Goal: Task Accomplishment & Management: Use online tool/utility

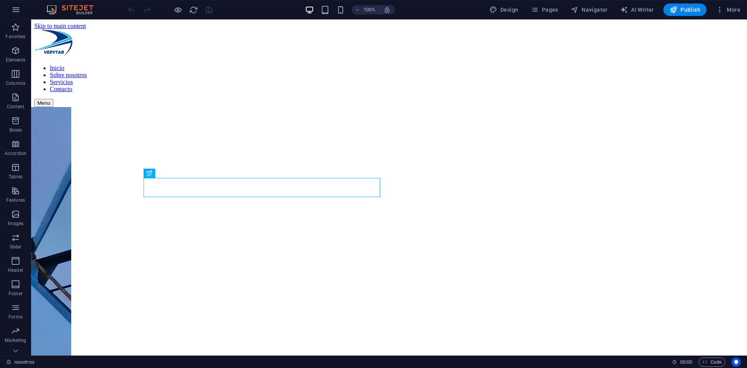
scroll to position [205, 0]
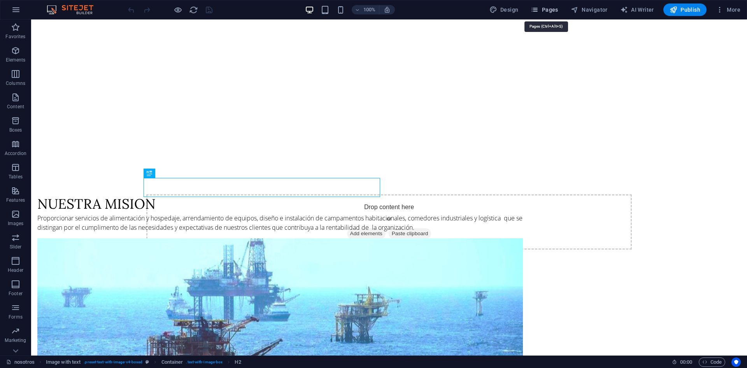
click at [544, 12] on span "Pages" at bounding box center [544, 10] width 27 height 8
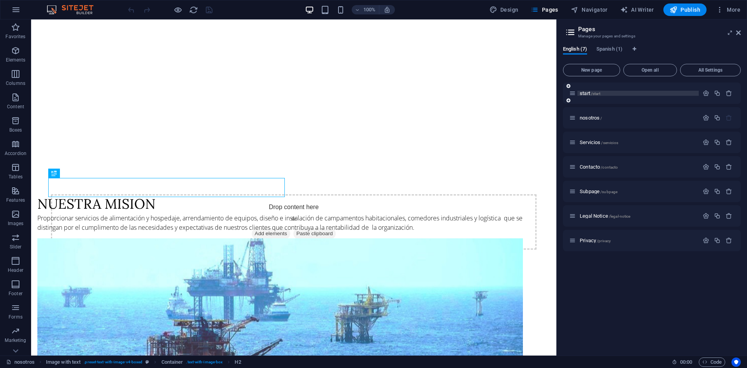
click at [609, 93] on p "start /start" at bounding box center [638, 93] width 117 height 5
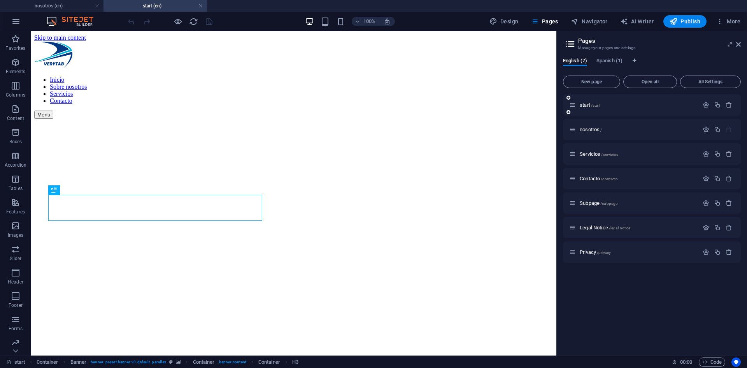
scroll to position [0, 0]
click at [609, 153] on span "/servicios" at bounding box center [609, 154] width 17 height 4
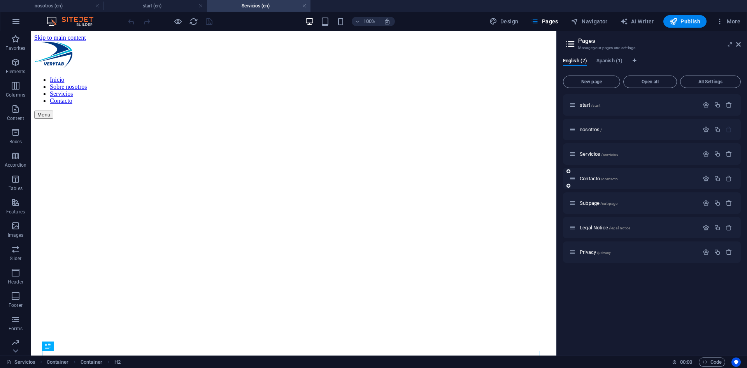
click at [599, 181] on div "Contacto /contacto" at bounding box center [634, 178] width 130 height 9
click at [598, 177] on span "Contacto /contacto" at bounding box center [599, 179] width 38 height 6
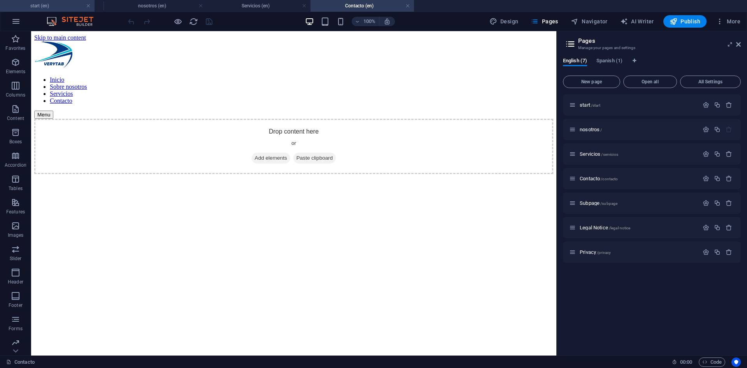
drag, startPoint x: 150, startPoint y: 7, endPoint x: 37, endPoint y: 3, distance: 112.6
click at [48, 9] on h4 "start (en)" at bounding box center [52, 6] width 104 height 9
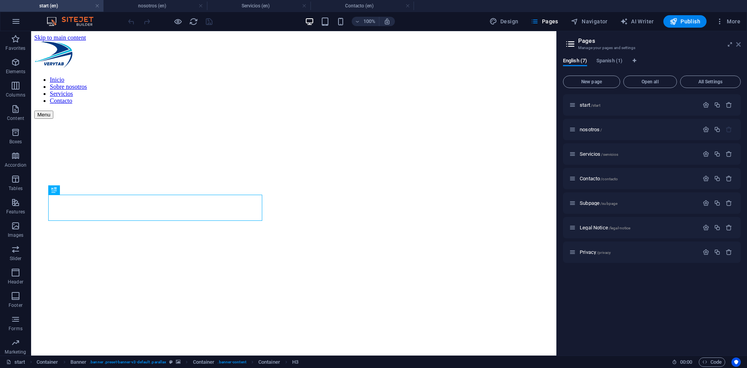
click at [736, 42] on icon at bounding box center [738, 44] width 5 height 6
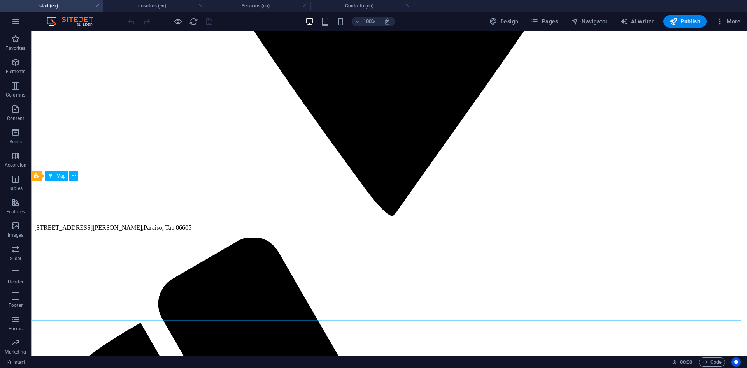
scroll to position [1566, 0]
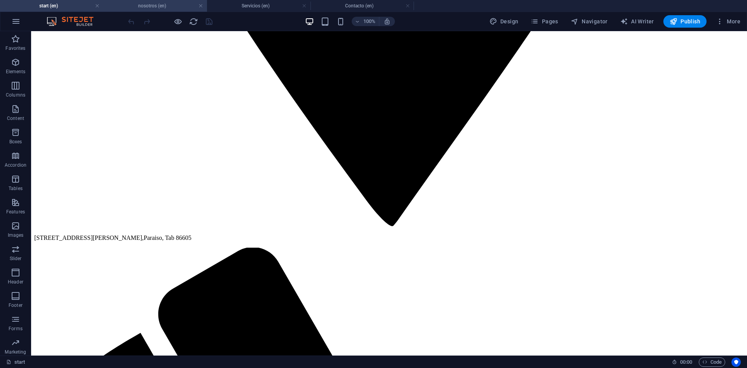
click at [144, 5] on h4 "nosotros (en)" at bounding box center [156, 6] width 104 height 9
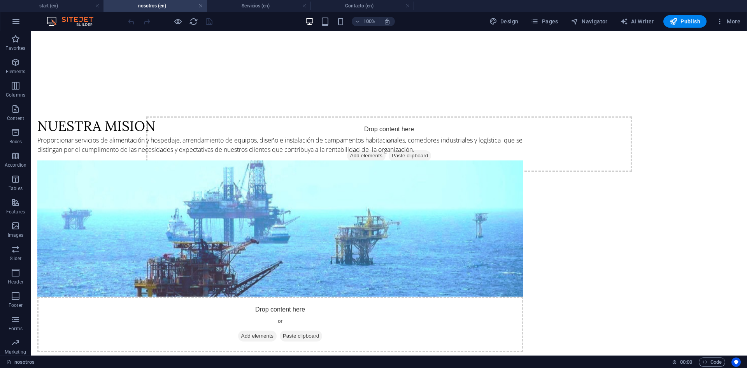
scroll to position [302, 0]
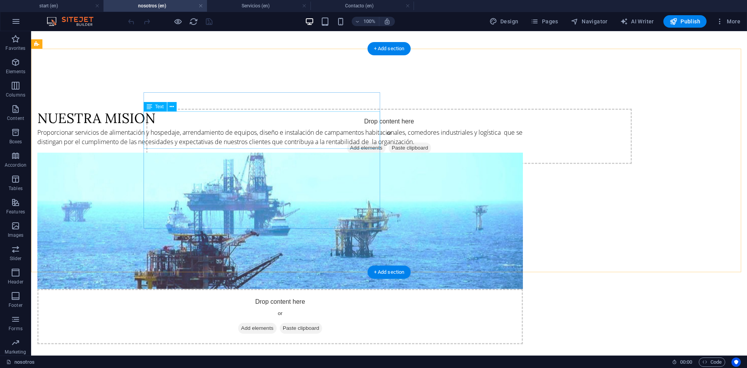
click at [202, 128] on div "Proporcionar servicios de alimentación y hospedaje, arrendamiento de equipos, d…" at bounding box center [280, 137] width 486 height 19
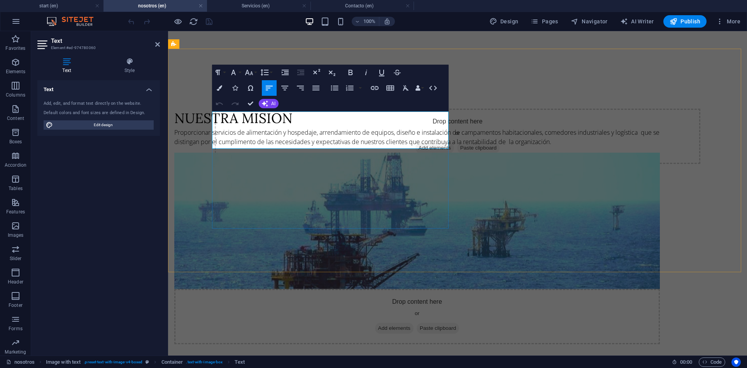
click at [252, 146] on div "nuestra mision Proporcionar servicios de alimentación y hospedaje, arrendamient…" at bounding box center [417, 128] width 486 height 38
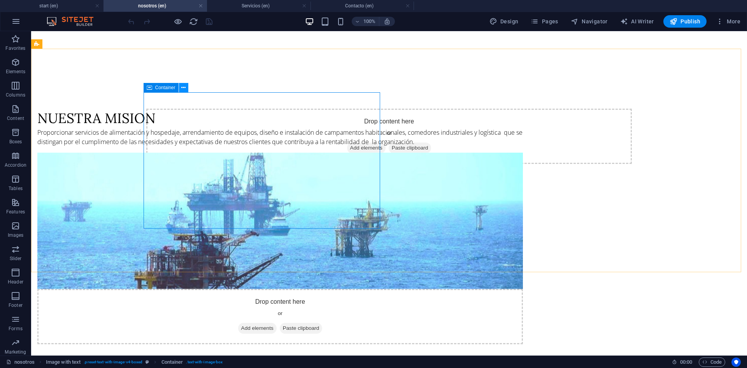
click at [185, 88] on icon at bounding box center [183, 88] width 4 height 8
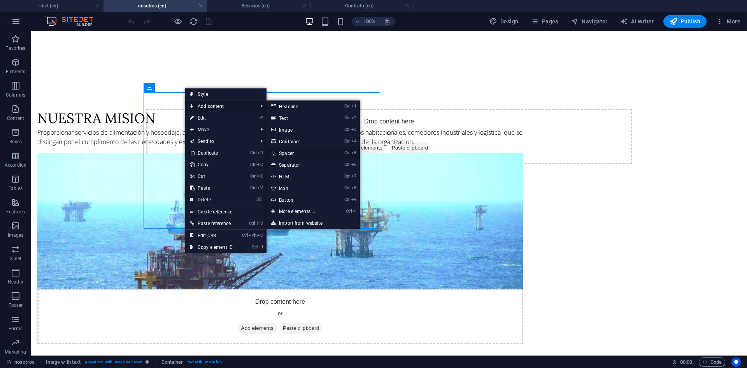
click at [289, 153] on link "Ctrl 5 Spacer" at bounding box center [299, 153] width 64 height 12
select select "px"
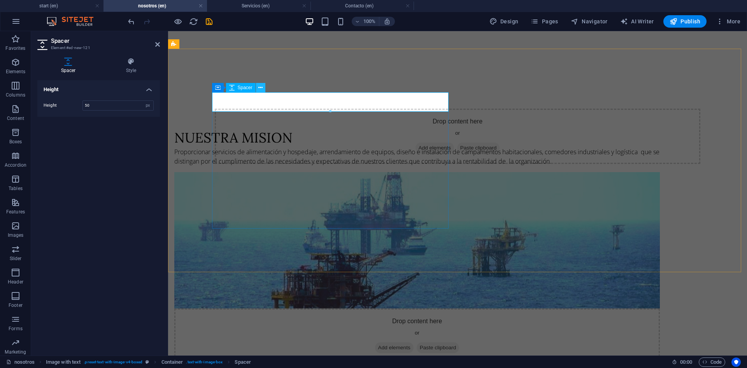
click at [260, 86] on icon at bounding box center [260, 88] width 4 height 8
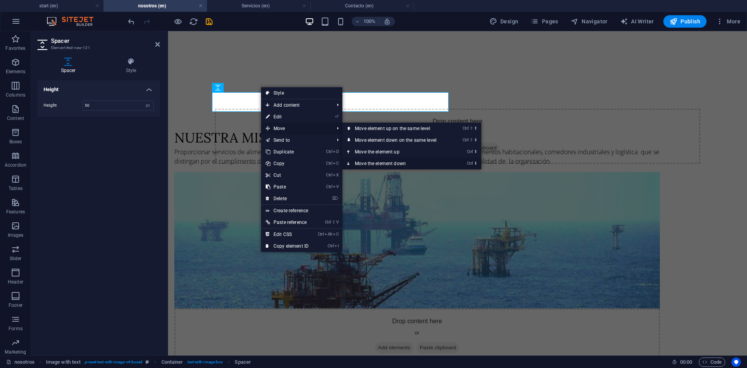
click at [369, 163] on link "Ctrl ⬇ Move the element down" at bounding box center [398, 164] width 110 height 12
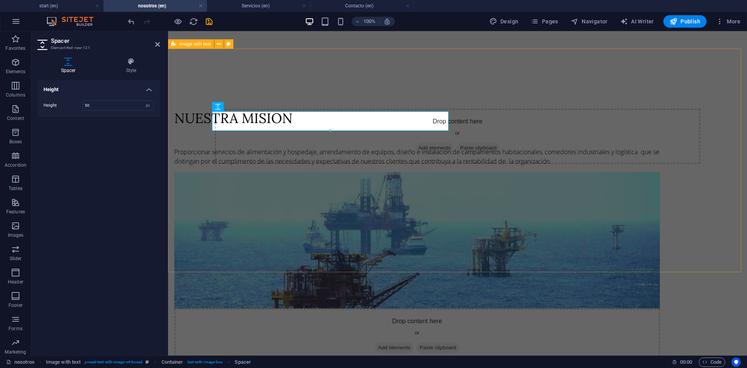
click at [319, 67] on div "nuestra mision Proporcionar servicios de alimentación y hospedaje, arrendamient…" at bounding box center [457, 208] width 579 height 287
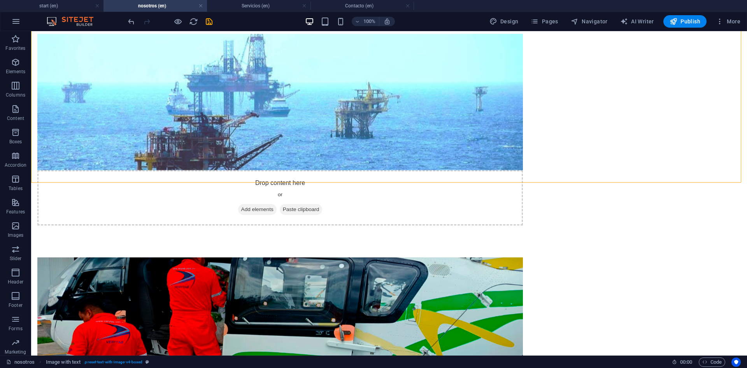
scroll to position [448, 0]
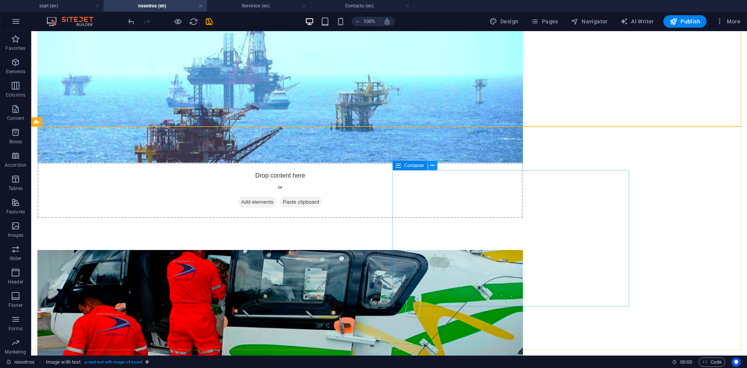
click at [434, 165] on icon at bounding box center [433, 166] width 4 height 8
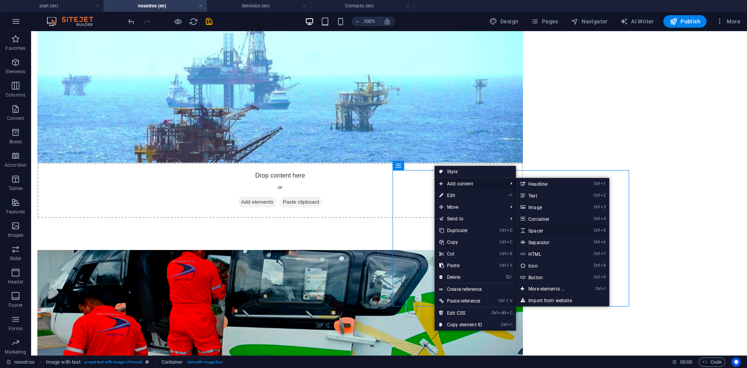
click at [536, 231] on link "Ctrl 5 Spacer" at bounding box center [548, 231] width 64 height 12
select select "px"
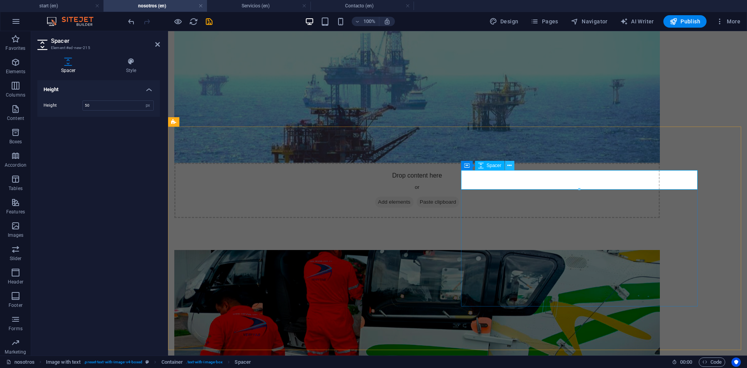
click at [513, 164] on button at bounding box center [509, 165] width 9 height 9
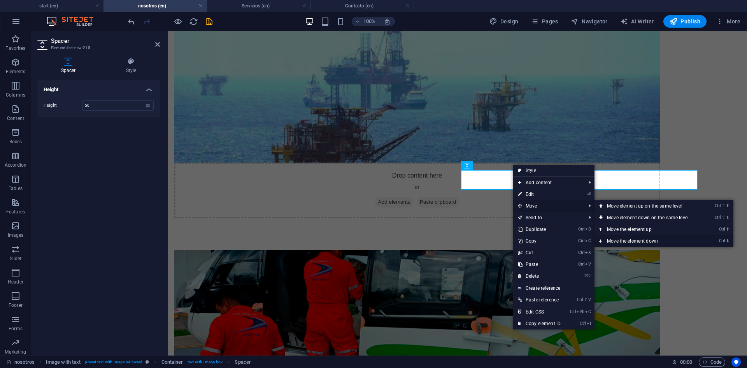
click at [638, 238] on link "Ctrl ⬇ Move the element down" at bounding box center [650, 241] width 110 height 12
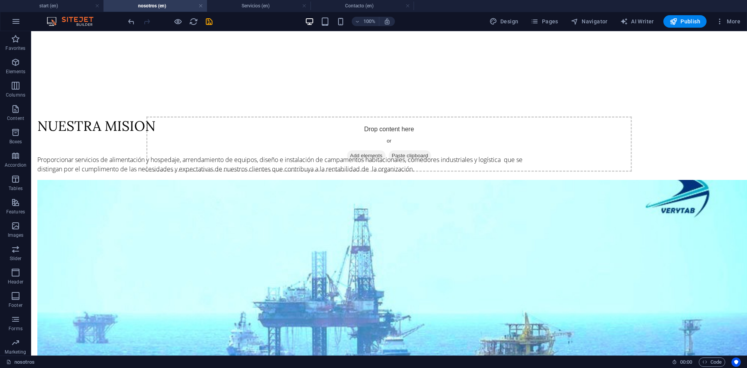
scroll to position [0, 0]
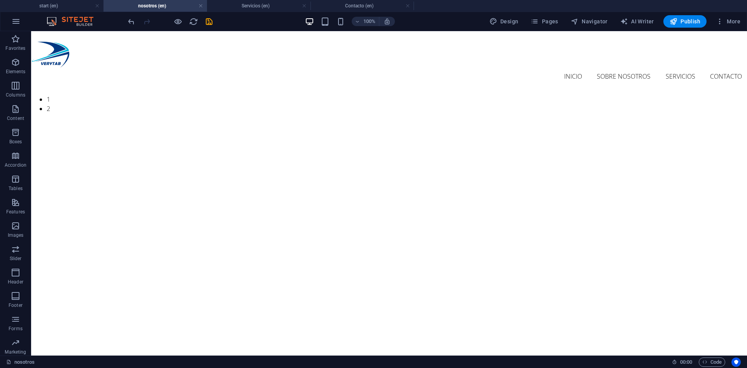
drag, startPoint x: 743, startPoint y: 169, endPoint x: 758, endPoint y: 32, distance: 137.4
click at [257, 5] on h4 "Servicios (en)" at bounding box center [259, 6] width 104 height 9
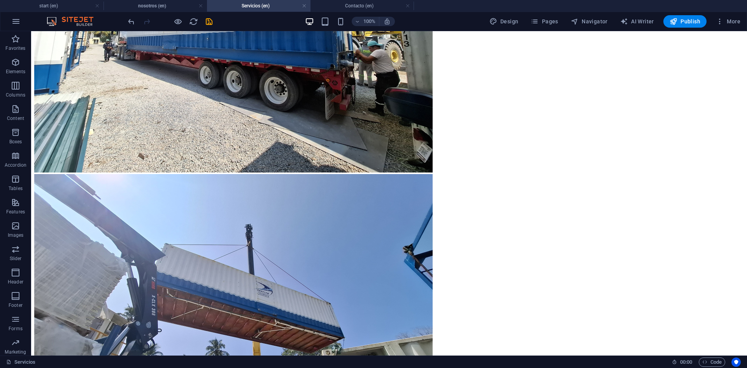
scroll to position [1710, 0]
